Goal: Task Accomplishment & Management: Manage account settings

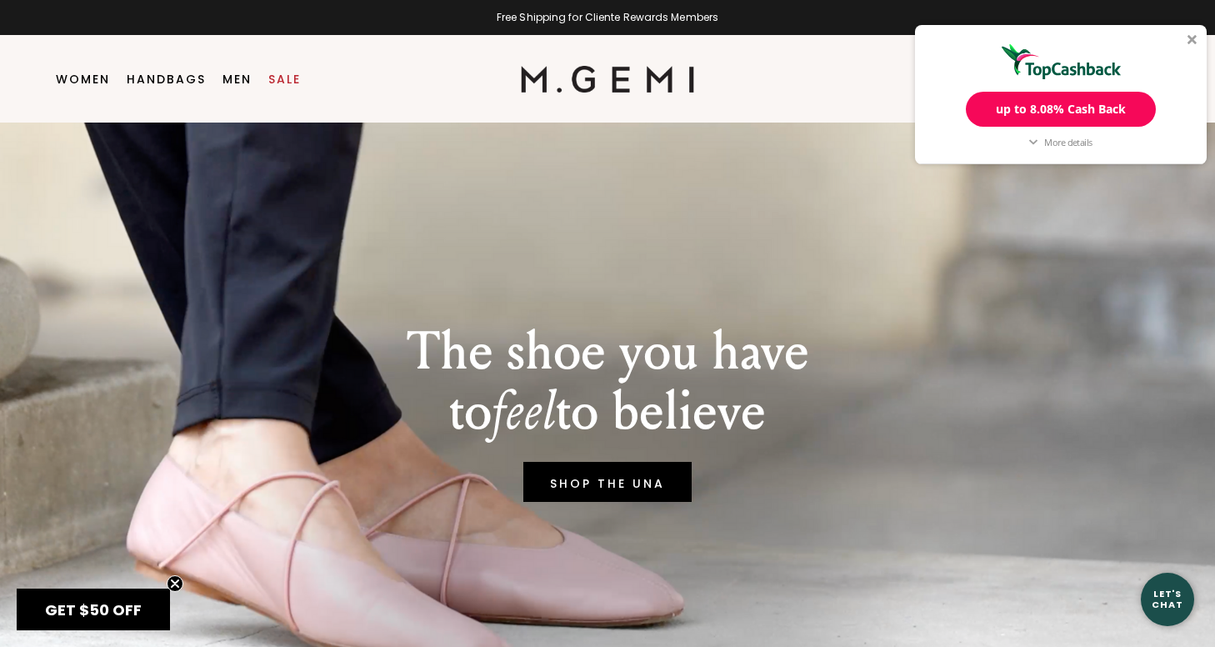
click at [1190, 42] on div at bounding box center [1192, 39] width 10 height 10
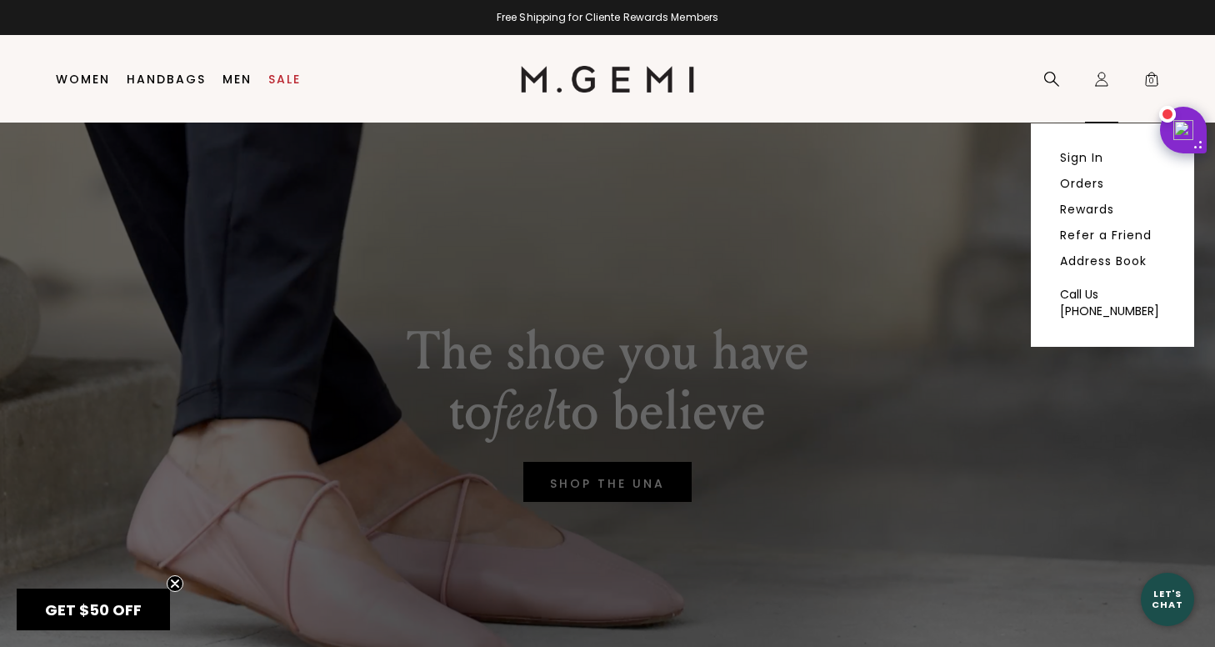
click at [1103, 82] on icon "Icons/20x20/profile@2x" at bounding box center [1101, 79] width 17 height 17
click at [1076, 165] on link "Sign In" at bounding box center [1081, 157] width 43 height 15
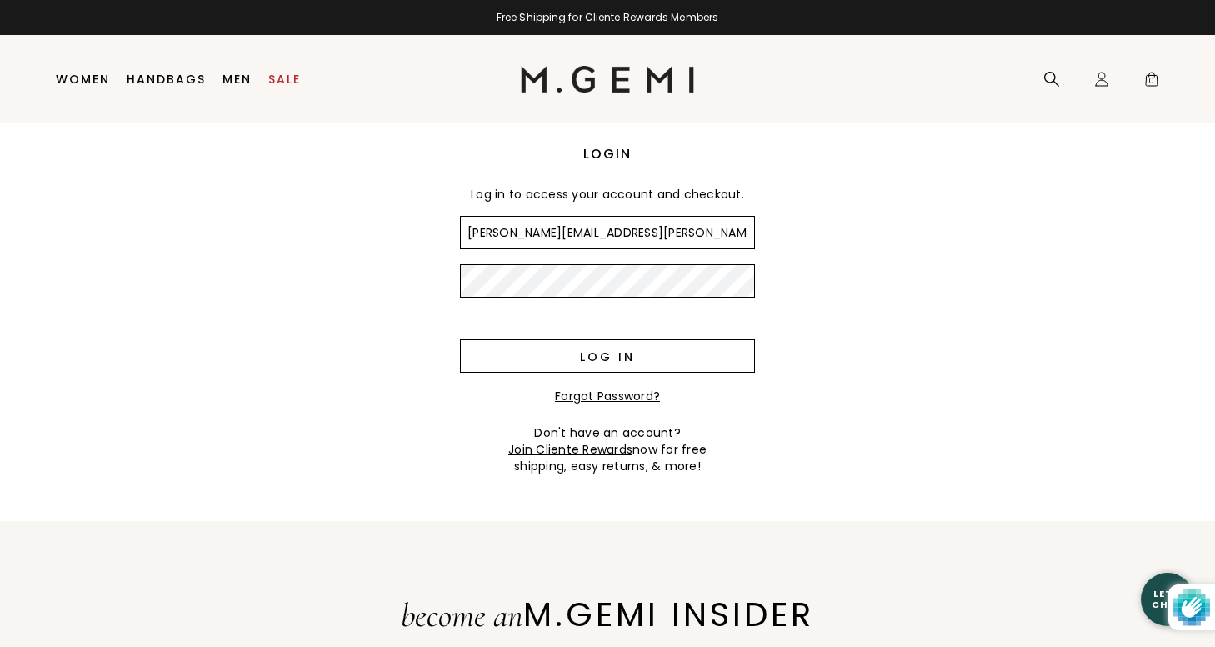
type input "[PERSON_NAME][EMAIL_ADDRESS][PERSON_NAME][DOMAIN_NAME]"
click at [620, 354] on input "Log in" at bounding box center [607, 355] width 295 height 33
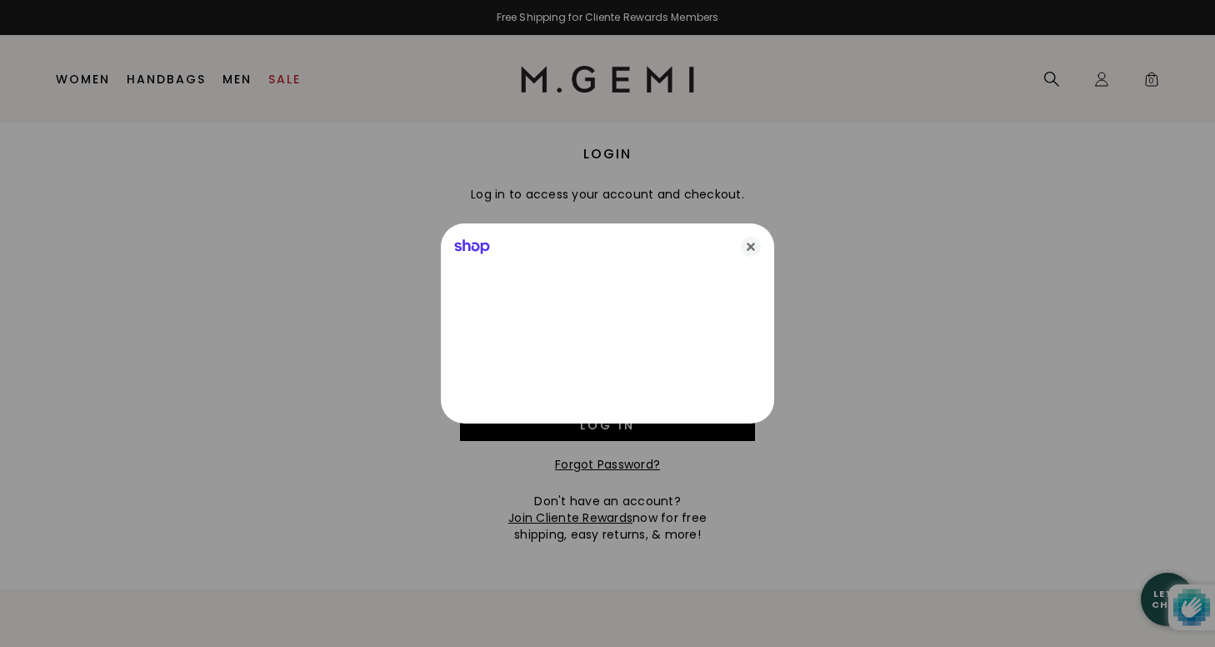
type input "[PERSON_NAME][EMAIL_ADDRESS][PERSON_NAME][DOMAIN_NAME]"
